Goal: Task Accomplishment & Management: Use online tool/utility

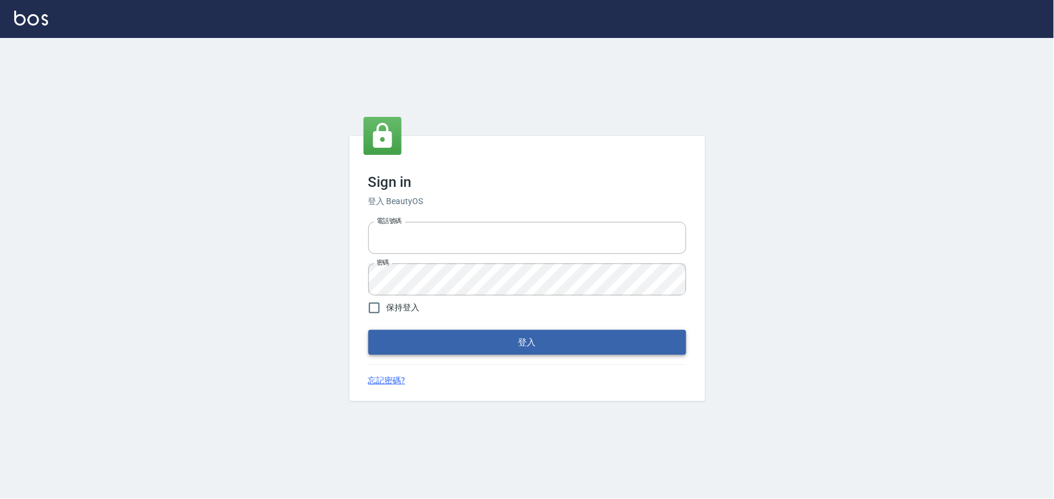
type input "032805930"
click at [529, 349] on button "登入" at bounding box center [527, 342] width 318 height 25
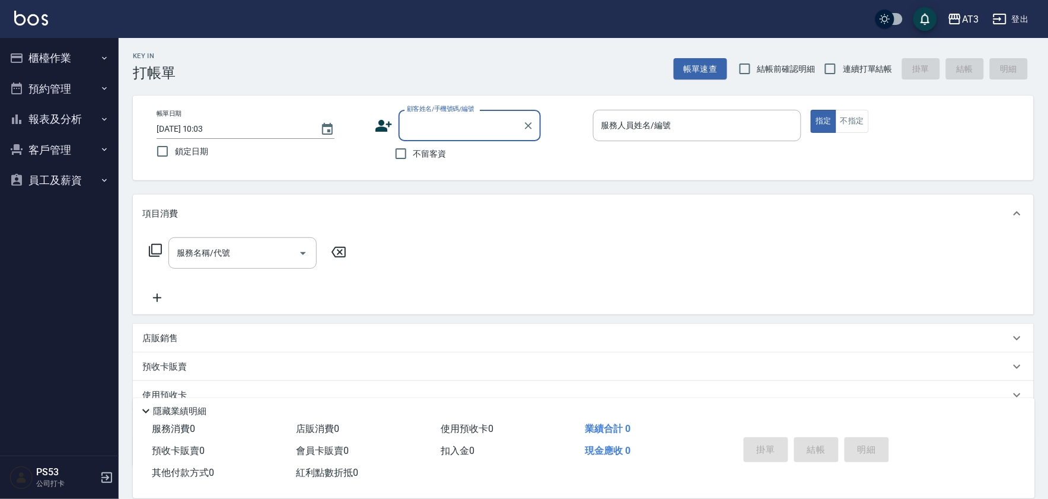
click at [40, 62] on button "櫃檯作業" at bounding box center [59, 58] width 109 height 31
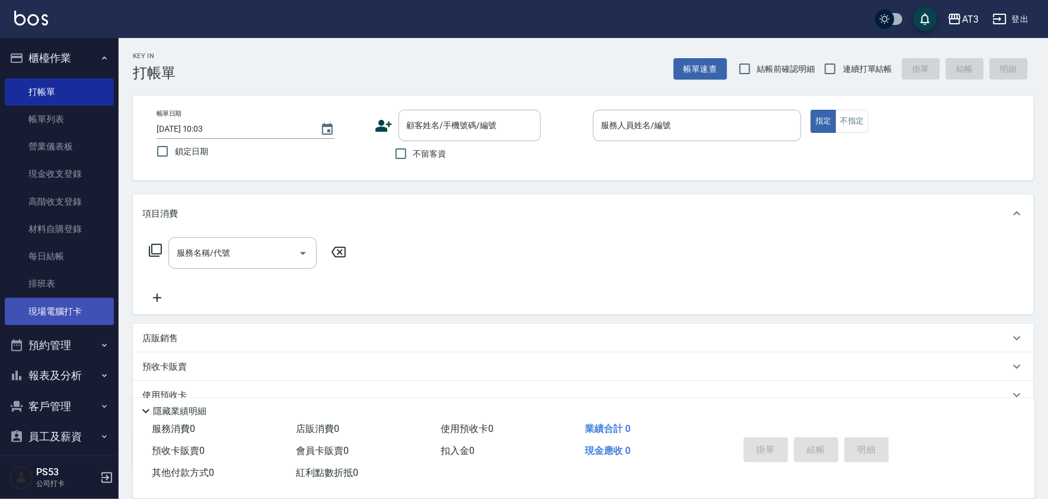
click at [63, 317] on link "現場電腦打卡" at bounding box center [59, 311] width 109 height 27
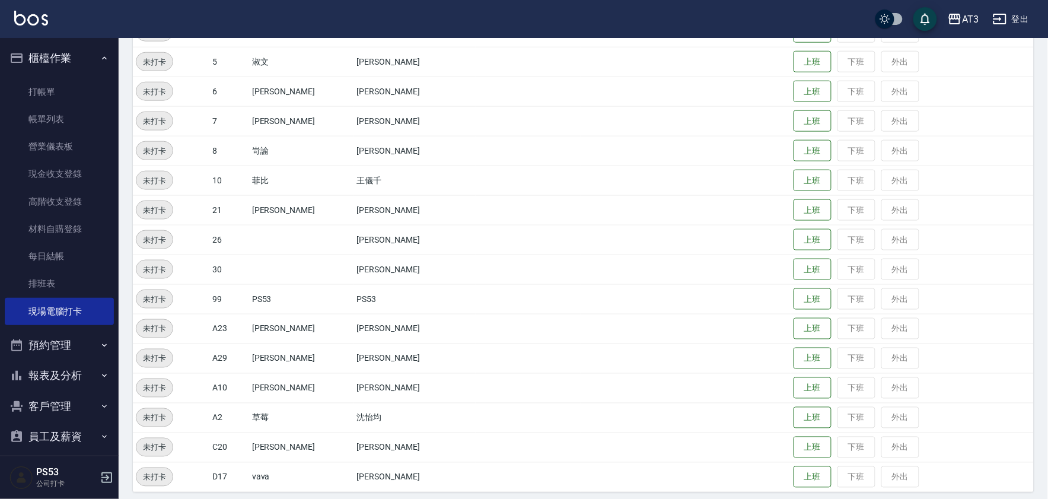
scroll to position [360, 0]
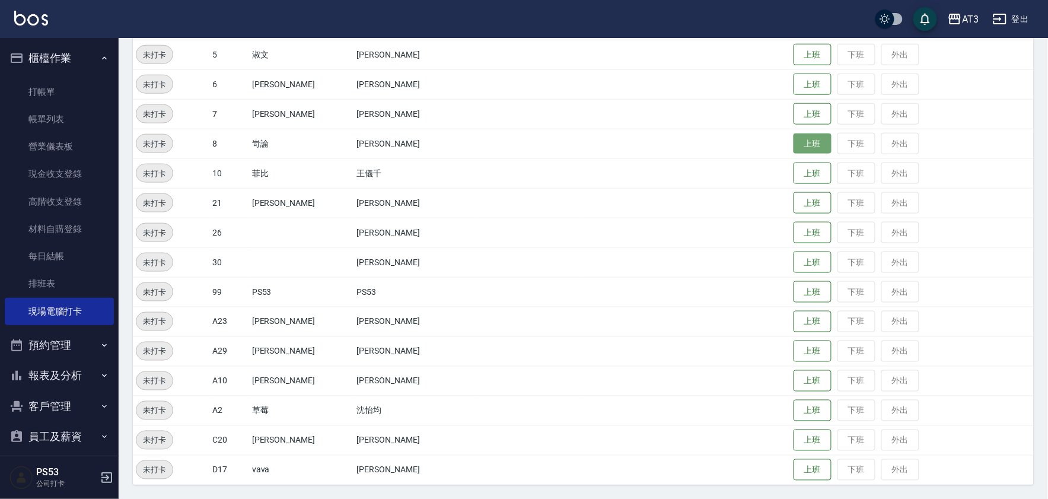
click at [794, 144] on button "上班" at bounding box center [813, 143] width 38 height 21
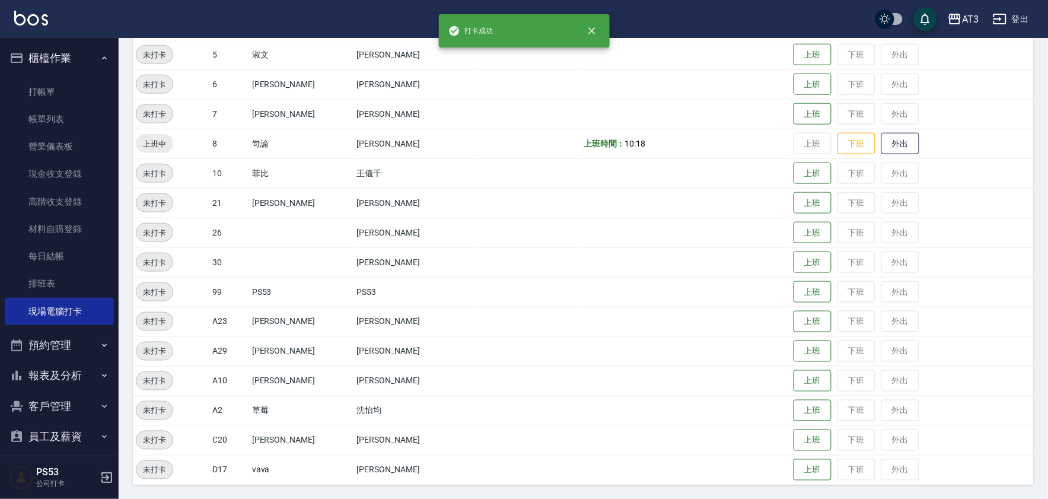
click at [65, 371] on button "報表及分析" at bounding box center [59, 375] width 109 height 31
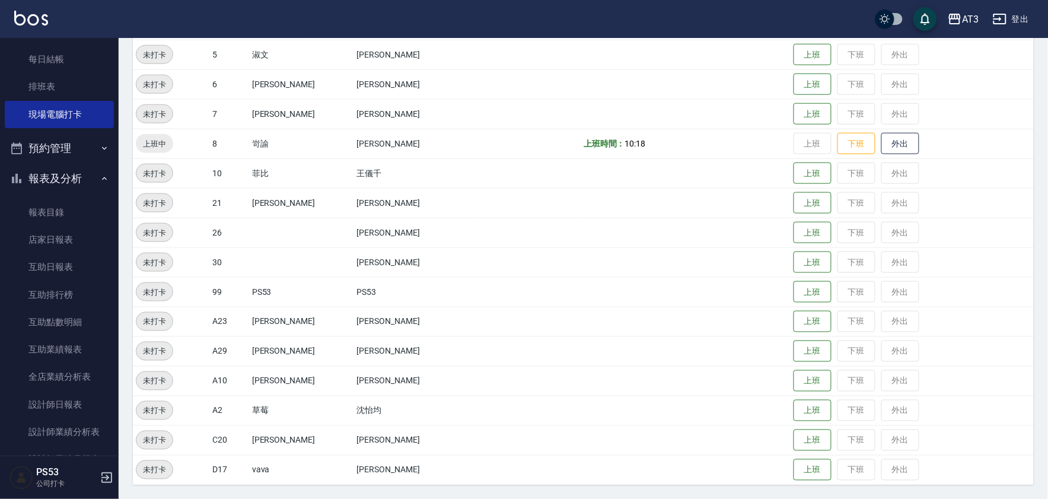
scroll to position [198, 0]
click at [76, 405] on link "設計師日報表" at bounding box center [59, 403] width 109 height 27
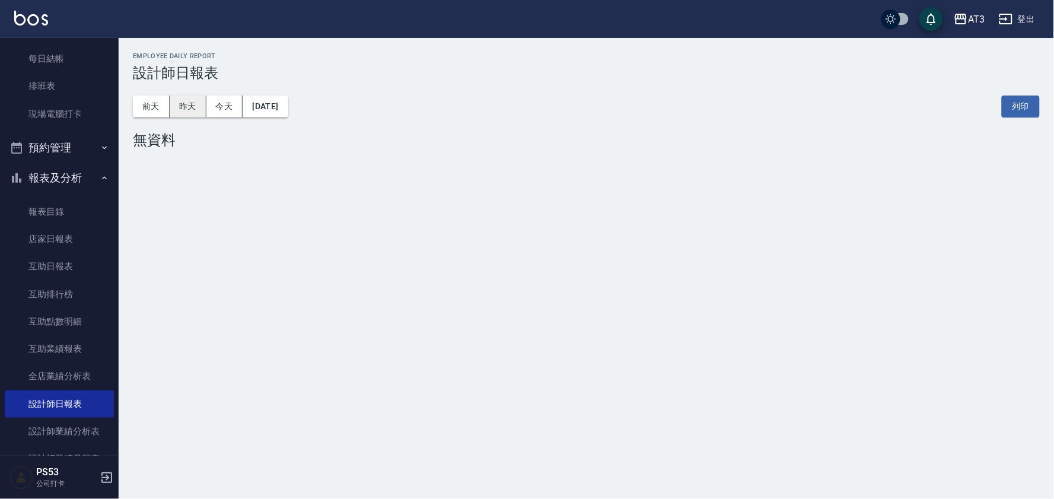
click at [188, 99] on button "昨天" at bounding box center [188, 107] width 37 height 22
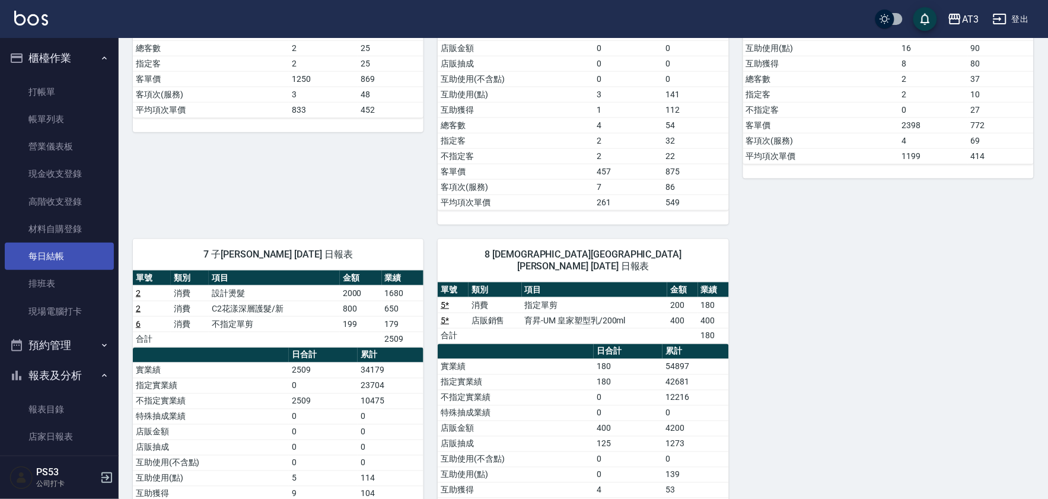
scroll to position [134, 0]
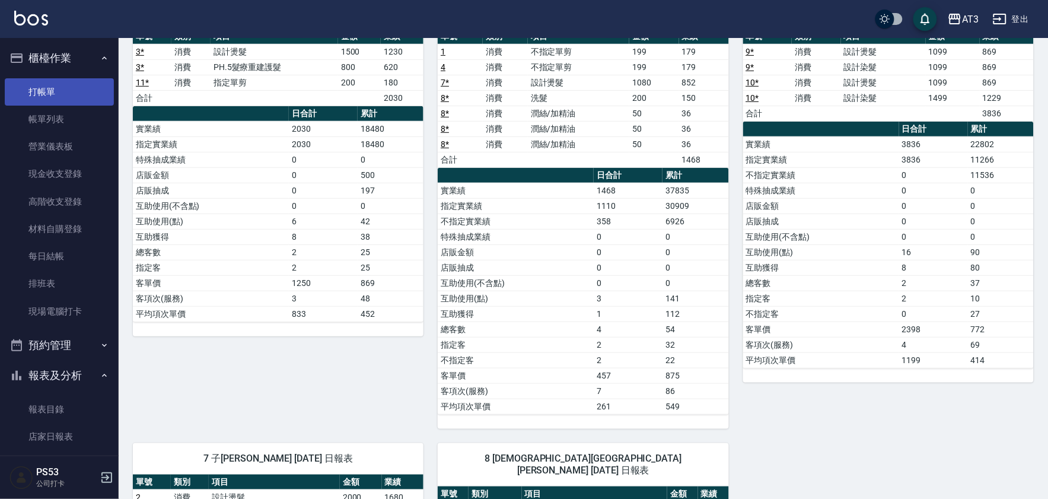
click at [37, 91] on link "打帳單" at bounding box center [59, 91] width 109 height 27
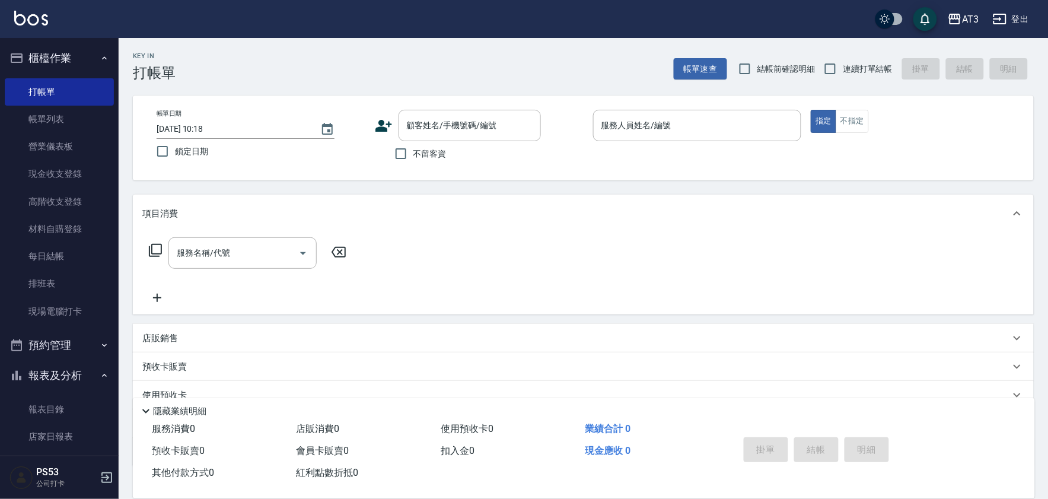
drag, startPoint x: 938, startPoint y: 144, endPoint x: 882, endPoint y: 132, distance: 57.0
drag, startPoint x: 882, startPoint y: 132, endPoint x: 0, endPoint y: 291, distance: 896.5
drag, startPoint x: 0, startPoint y: 291, endPoint x: 42, endPoint y: 306, distance: 44.7
click at [42, 306] on link "現場電腦打卡" at bounding box center [59, 311] width 109 height 27
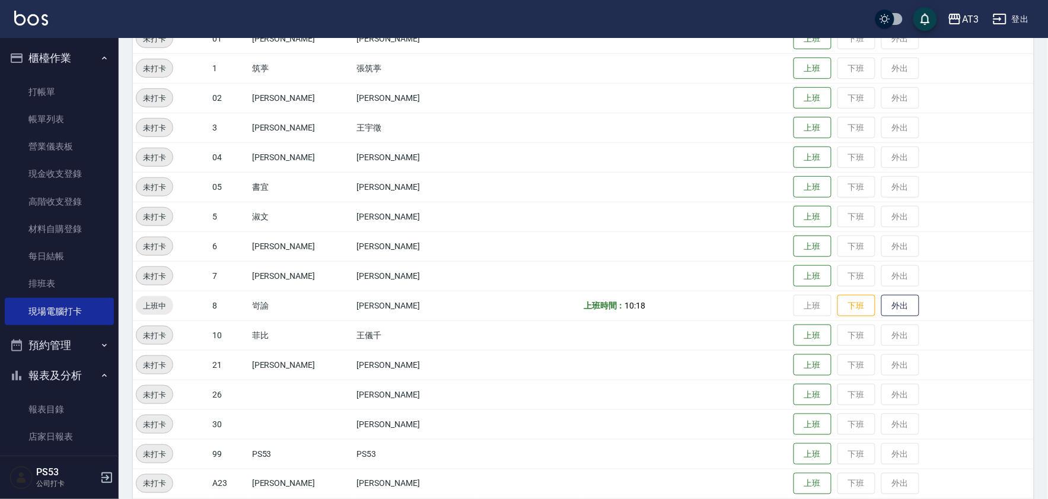
scroll to position [360, 0]
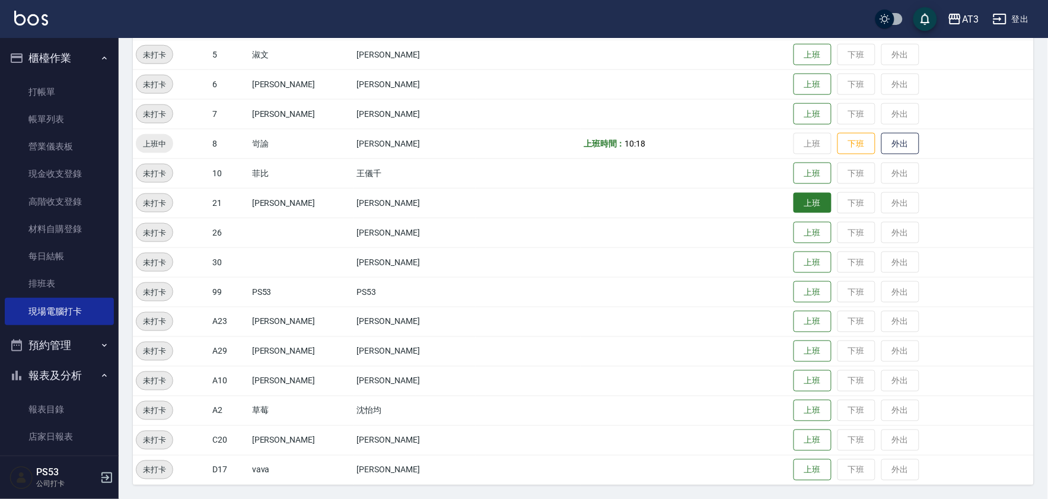
click at [794, 200] on button "上班" at bounding box center [813, 203] width 38 height 21
click at [794, 110] on button "上班" at bounding box center [813, 114] width 38 height 21
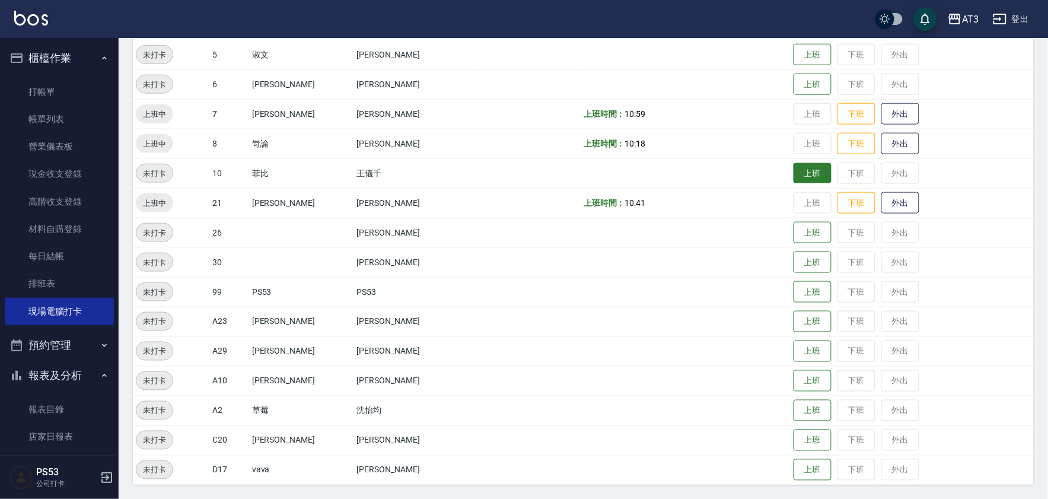
drag, startPoint x: 790, startPoint y: 176, endPoint x: 729, endPoint y: 170, distance: 62.1
click at [794, 176] on button "上班" at bounding box center [813, 174] width 38 height 22
